Goal: Check status

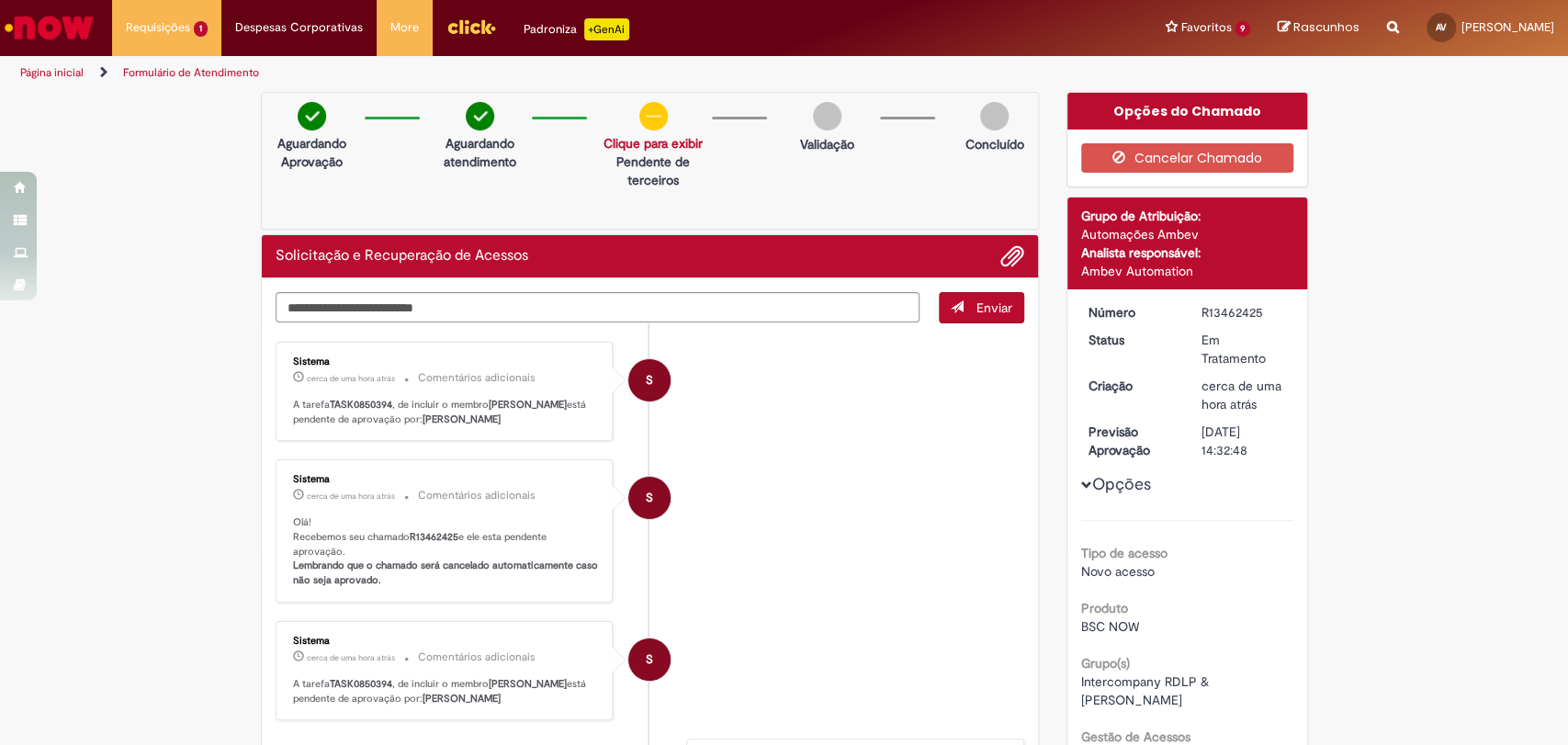
click at [968, 376] on li "S Sistema cerca de uma hora atrás cerca de uma hora atrás Comentários adicionai…" at bounding box center [650, 391] width 749 height 100
click at [1023, 442] on div "Enviar S Sistema cerca de uma hora atrás cerca de uma hora atrás Comentários ad…" at bounding box center [650, 605] width 777 height 654
click at [830, 490] on li "S Sistema cerca de uma hora atrás cerca de uma hora atrás Comentários adicionai…" at bounding box center [650, 530] width 749 height 143
